Goal: Transaction & Acquisition: Purchase product/service

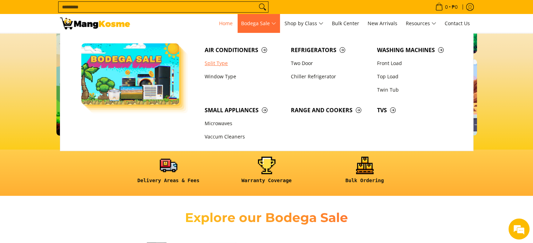
click at [219, 66] on link "Split Type" at bounding box center [244, 63] width 86 height 13
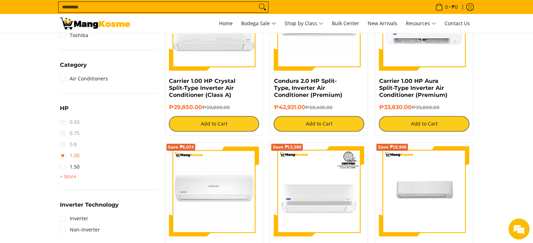
click at [60, 155] on link "1.00" at bounding box center [70, 155] width 20 height 11
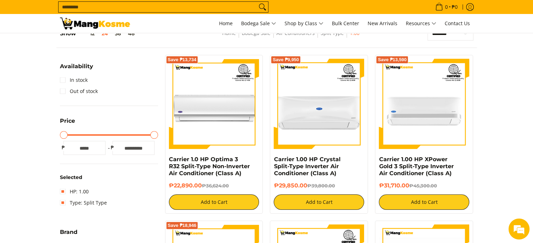
scroll to position [98, 0]
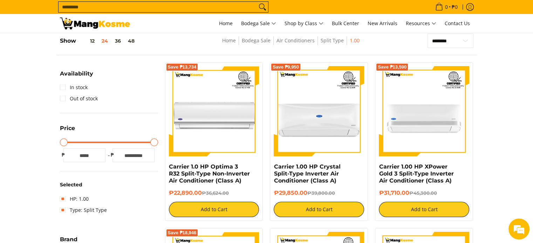
click at [134, 155] on input "*****" at bounding box center [133, 155] width 42 height 14
drag, startPoint x: 124, startPoint y: 155, endPoint x: 140, endPoint y: 152, distance: 16.3
click at [140, 152] on input "*****" at bounding box center [133, 155] width 42 height 14
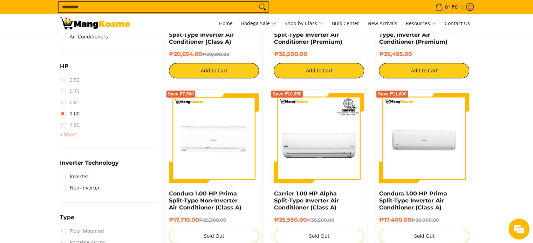
scroll to position [449, 0]
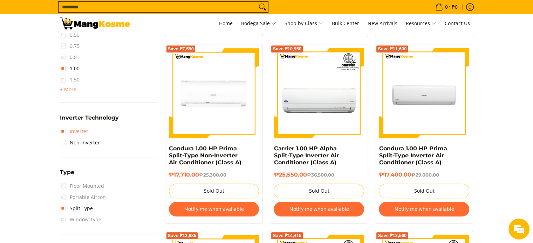
click at [64, 131] on link "Inverter" at bounding box center [74, 131] width 28 height 11
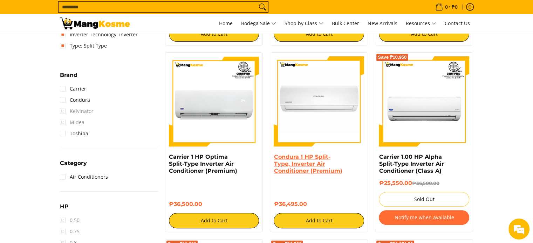
scroll to position [309, 0]
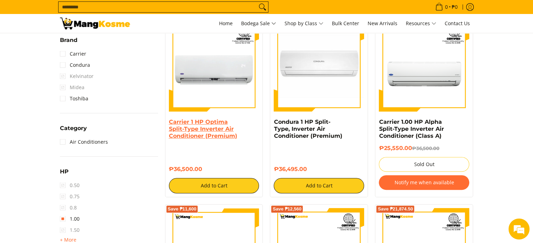
drag, startPoint x: 207, startPoint y: 130, endPoint x: 224, endPoint y: 133, distance: 17.1
click at [224, 133] on link "Carrier 1 HP Optima Split-Type Inverter Air Conditioner (Premium)" at bounding box center [203, 129] width 68 height 21
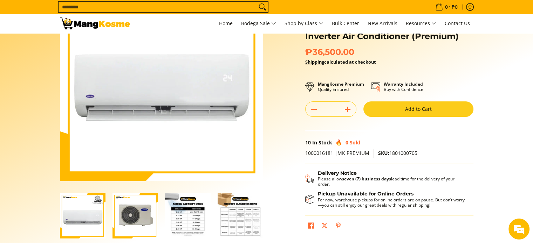
scroll to position [70, 0]
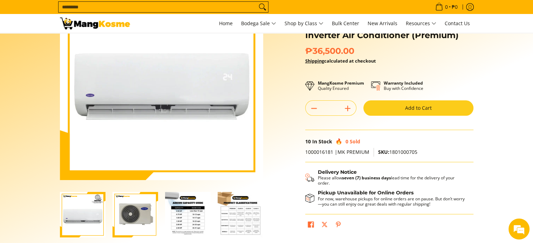
click at [178, 228] on img "Carrier 1 HP Optima Split-Type Inverter Air Conditioner (Premium)-3" at bounding box center [188, 215] width 46 height 46
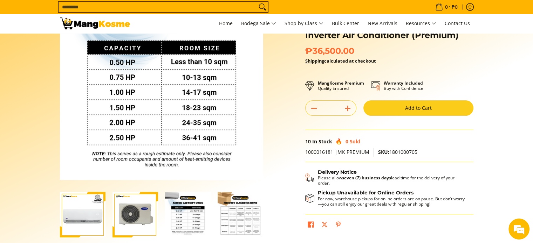
click at [235, 205] on img "Carrier 1 HP Optima Split-Type Inverter Air Conditioner (Premium)-4" at bounding box center [240, 215] width 46 height 46
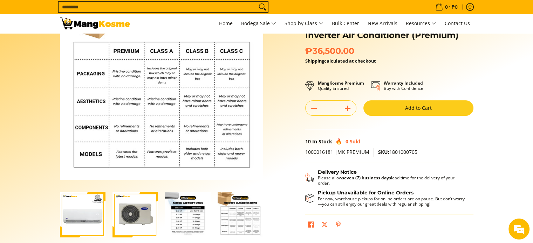
scroll to position [0, 0]
click at [231, 201] on img "Carrier 1 HP Optima Split-Type Inverter Air Conditioner (Premium)-4" at bounding box center [240, 215] width 46 height 46
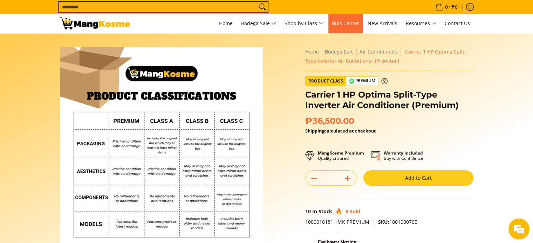
click at [352, 24] on span "Bulk Center" at bounding box center [345, 23] width 27 height 7
